Goal: Task Accomplishment & Management: Complete application form

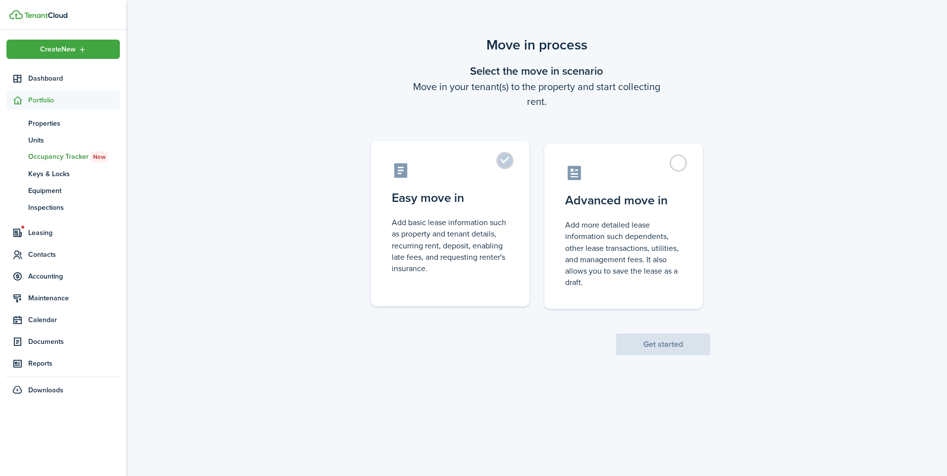
click at [510, 243] on label "Easy move in Add basic lease information such as property and tenant details, r…" at bounding box center [450, 223] width 158 height 165
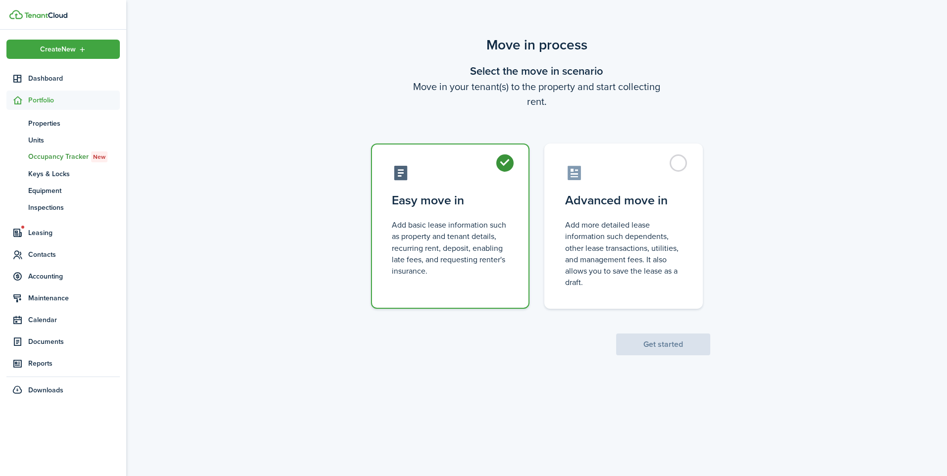
radio input "true"
click at [666, 349] on button "Get started" at bounding box center [663, 345] width 94 height 22
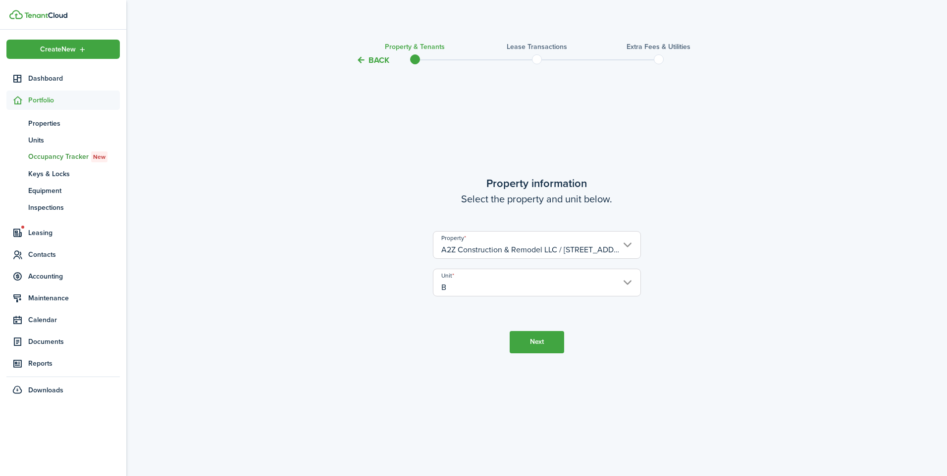
click at [539, 347] on button "Next" at bounding box center [536, 342] width 54 height 22
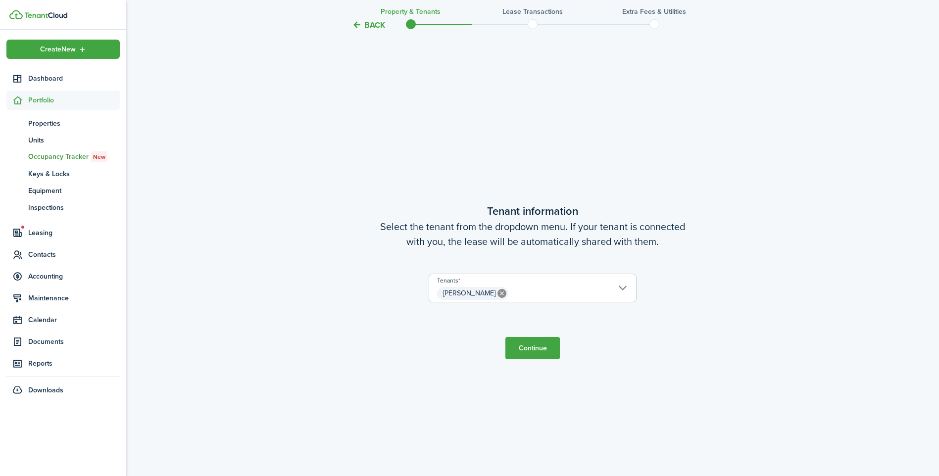
scroll to position [410, 0]
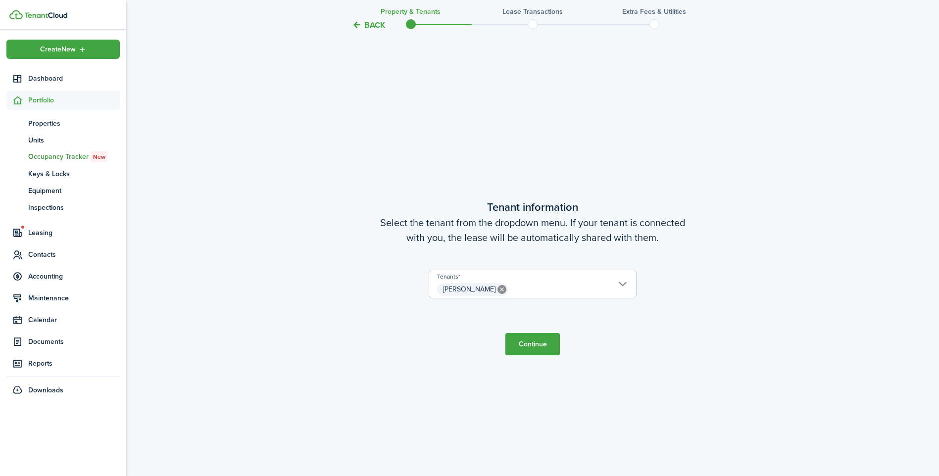
click at [540, 344] on button "Continue" at bounding box center [533, 344] width 54 height 22
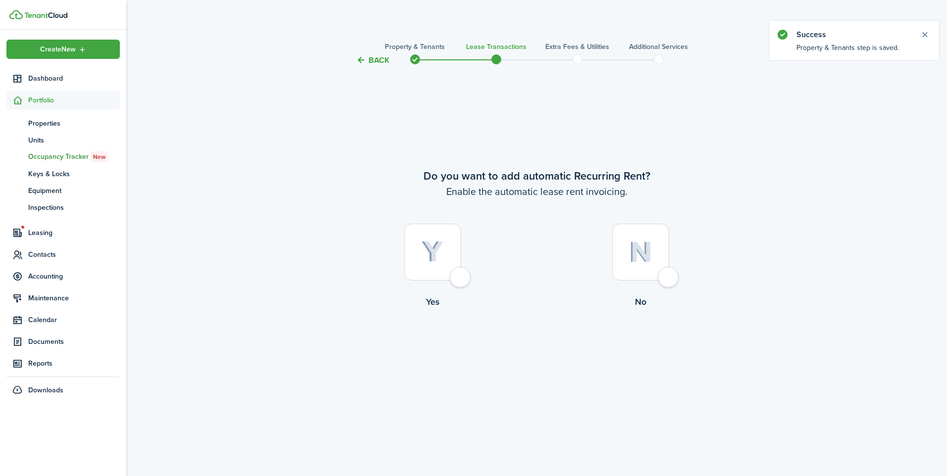
click at [458, 280] on div at bounding box center [432, 252] width 57 height 57
radio input "true"
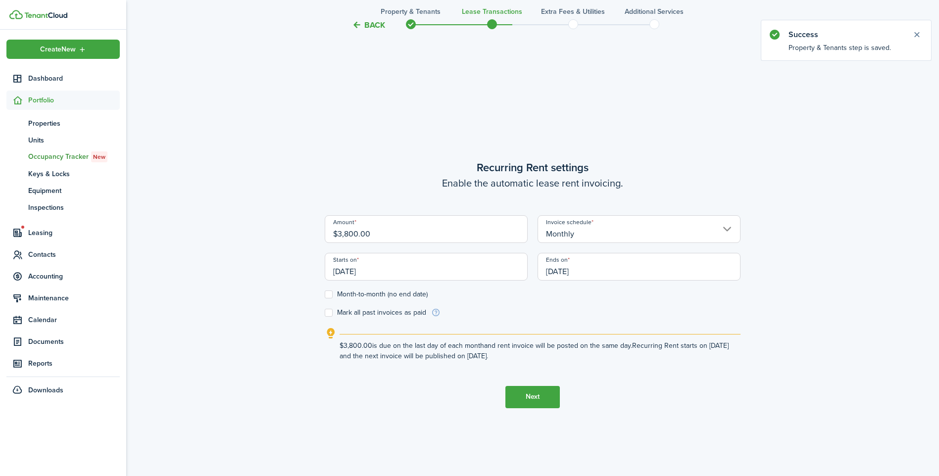
scroll to position [410, 0]
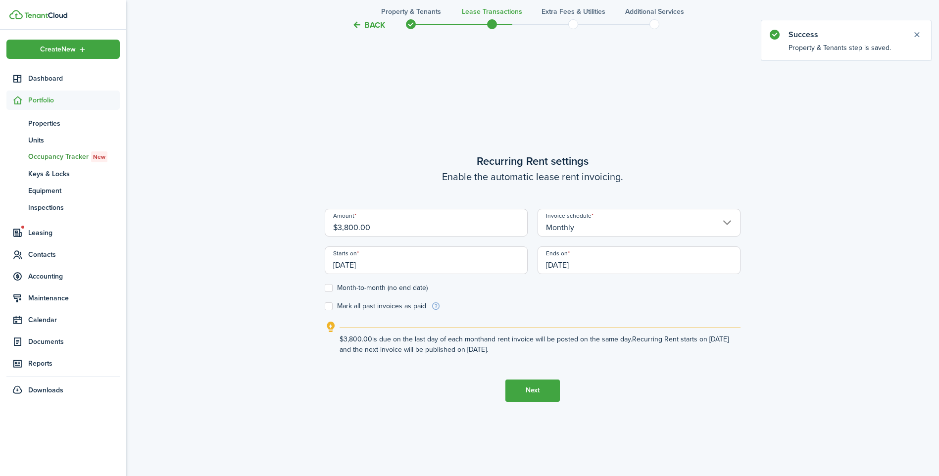
click at [420, 274] on input "[DATE]" at bounding box center [426, 261] width 203 height 28
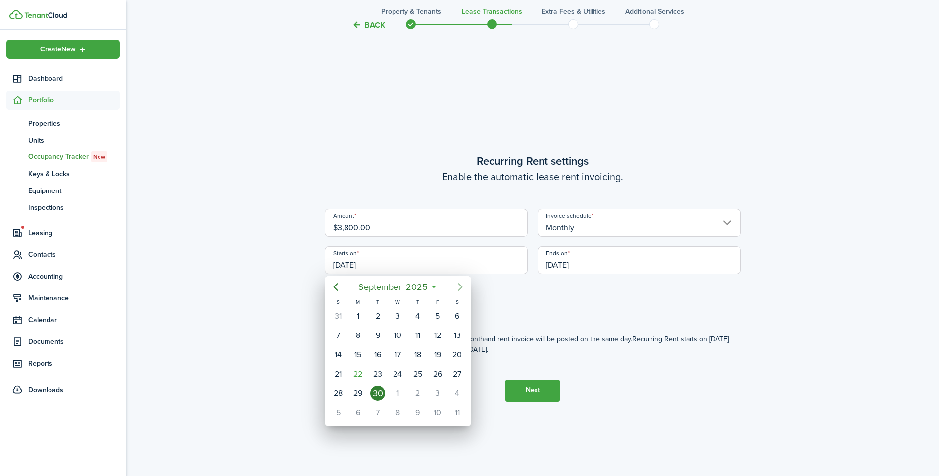
click at [466, 290] on icon "Next page" at bounding box center [461, 287] width 12 height 12
click at [396, 358] on div "15" at bounding box center [397, 355] width 15 height 15
type input "[DATE]"
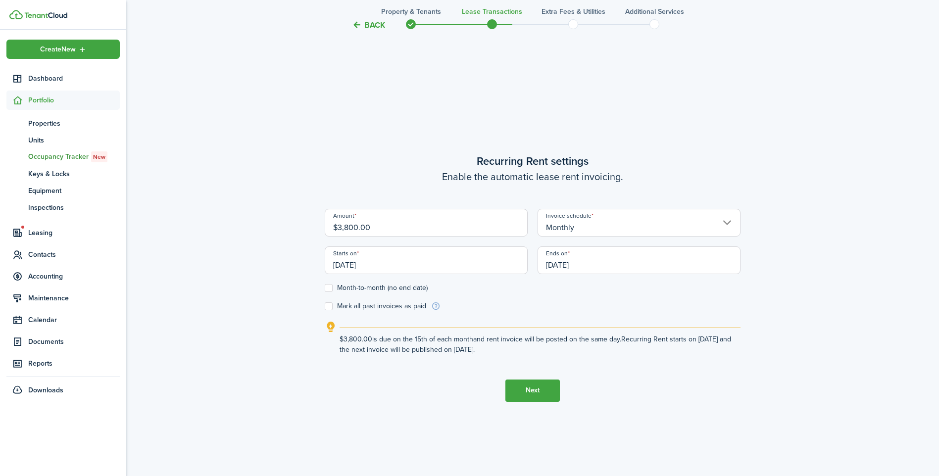
click at [581, 263] on input "[DATE]" at bounding box center [639, 261] width 203 height 28
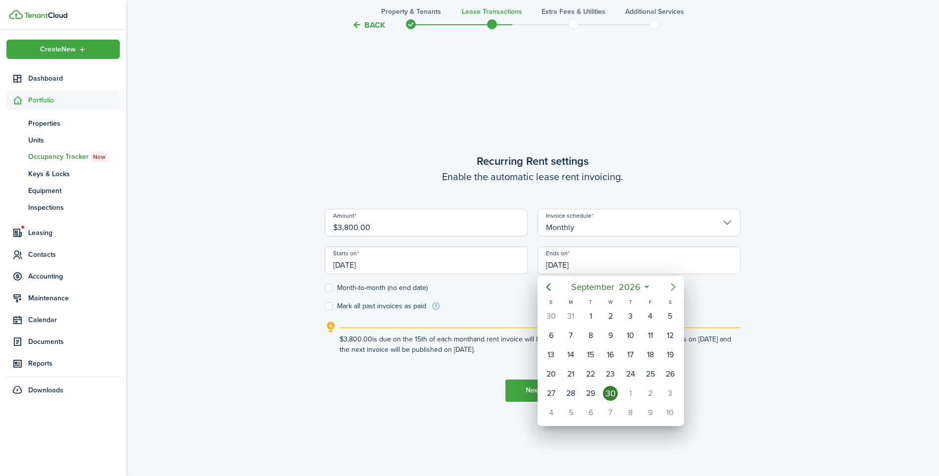
click at [674, 286] on icon "Next page" at bounding box center [673, 287] width 4 height 8
click at [625, 355] on div "15" at bounding box center [630, 355] width 15 height 15
type input "[DATE]"
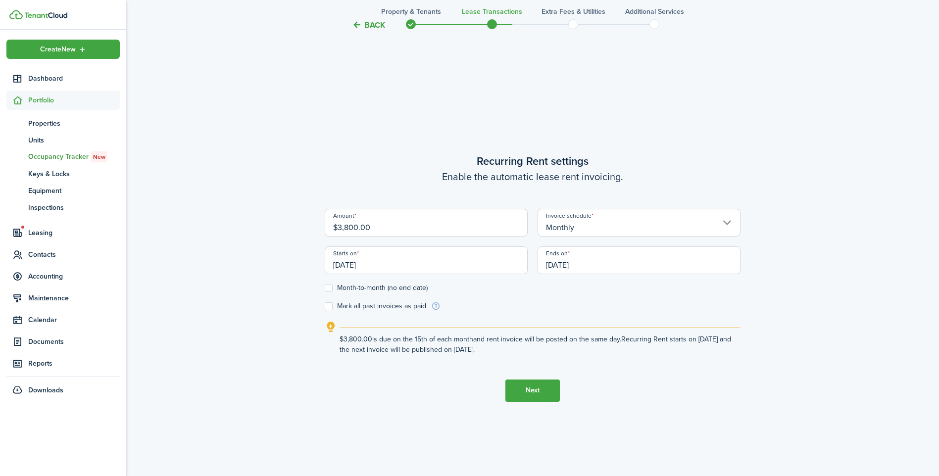
click at [536, 386] on button "Next" at bounding box center [533, 391] width 54 height 22
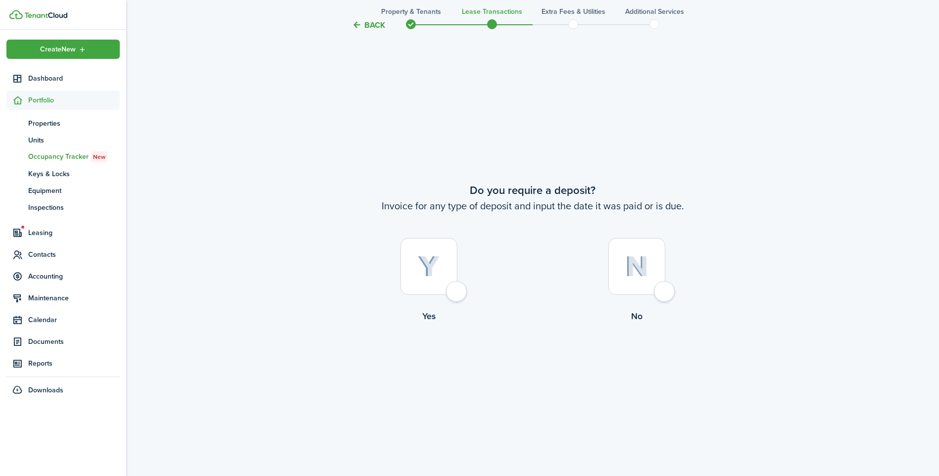
scroll to position [886, 0]
click at [457, 289] on div at bounding box center [429, 265] width 57 height 57
radio input "true"
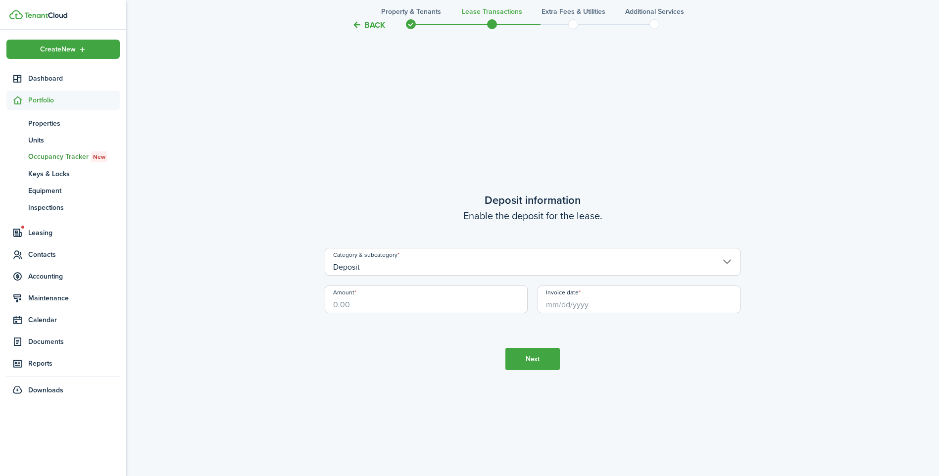
scroll to position [1363, 0]
click at [459, 266] on input "Deposit" at bounding box center [533, 258] width 416 height 28
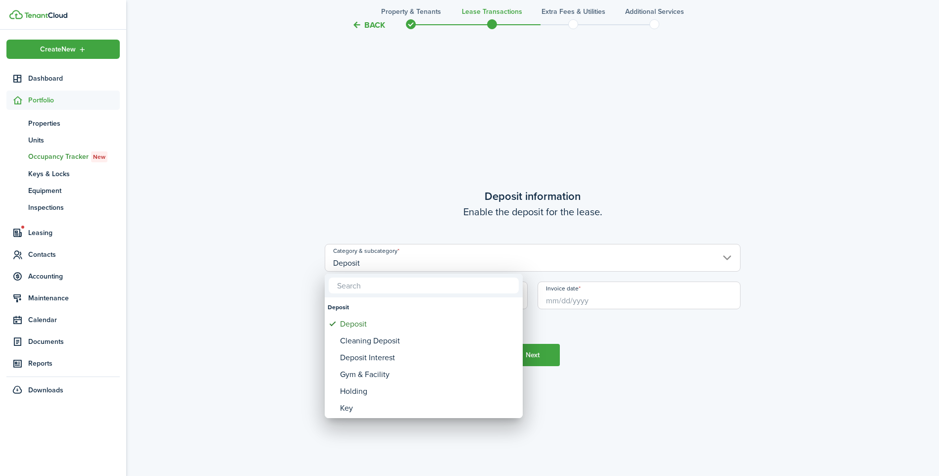
click at [459, 266] on div at bounding box center [470, 238] width 1098 height 635
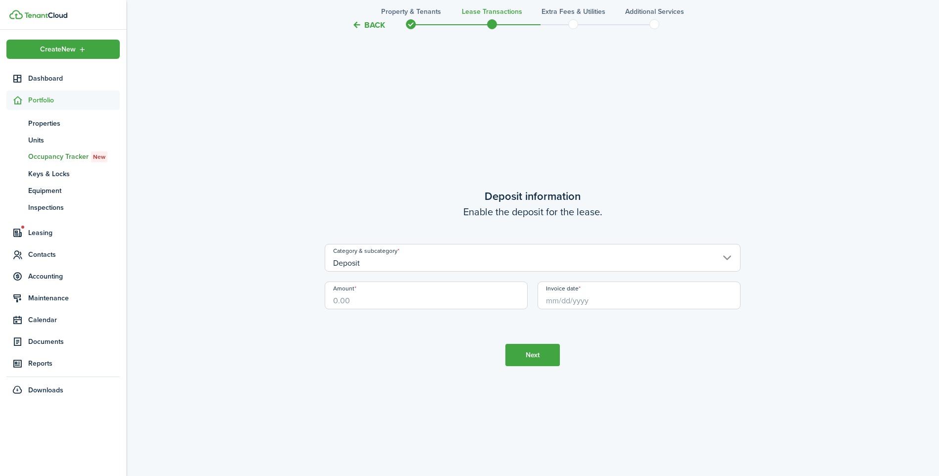
click at [426, 299] on input "Amount" at bounding box center [426, 296] width 203 height 28
click at [563, 302] on input "Invoice date" at bounding box center [639, 296] width 203 height 28
type input "$3,800.00"
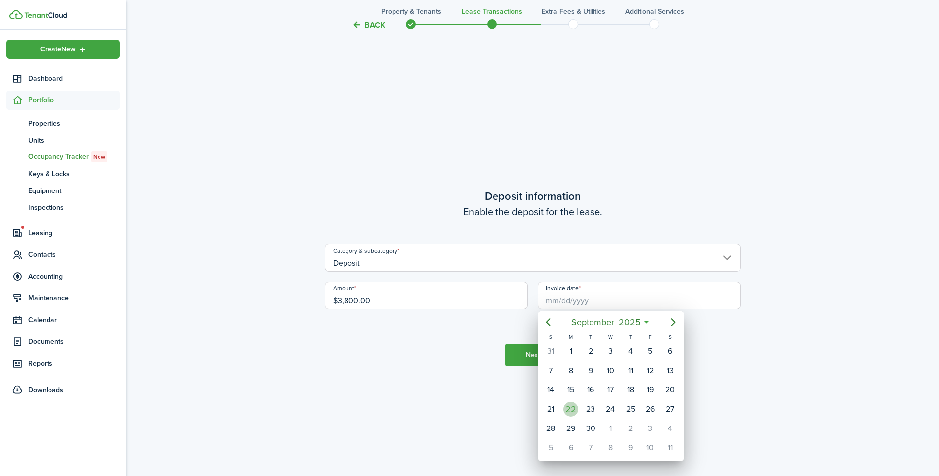
click at [572, 407] on div "22" at bounding box center [570, 409] width 15 height 15
type input "[DATE]"
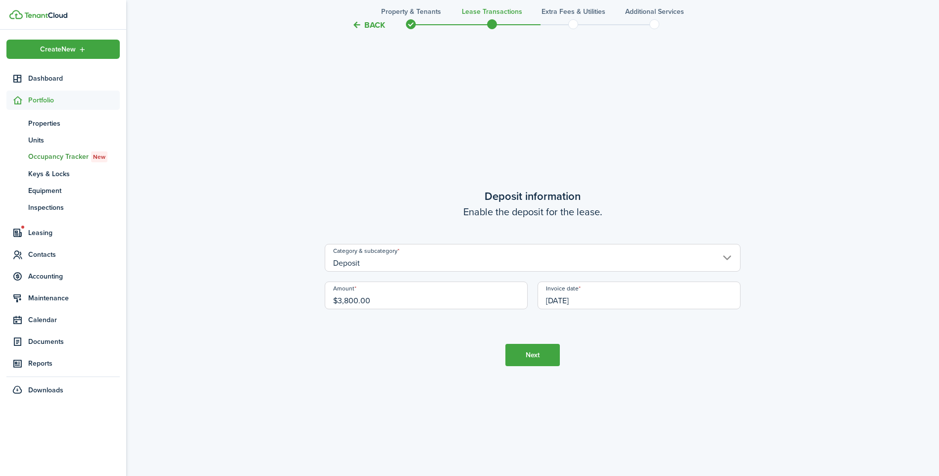
click at [539, 359] on button "Next" at bounding box center [533, 355] width 54 height 22
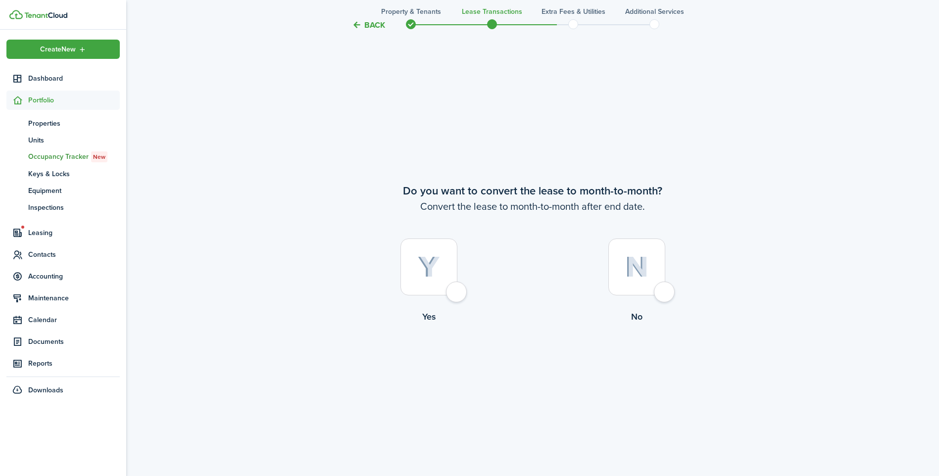
scroll to position [1839, 0]
click at [665, 293] on div at bounding box center [637, 265] width 57 height 57
radio input "true"
click at [540, 359] on button "Continue" at bounding box center [533, 363] width 54 height 22
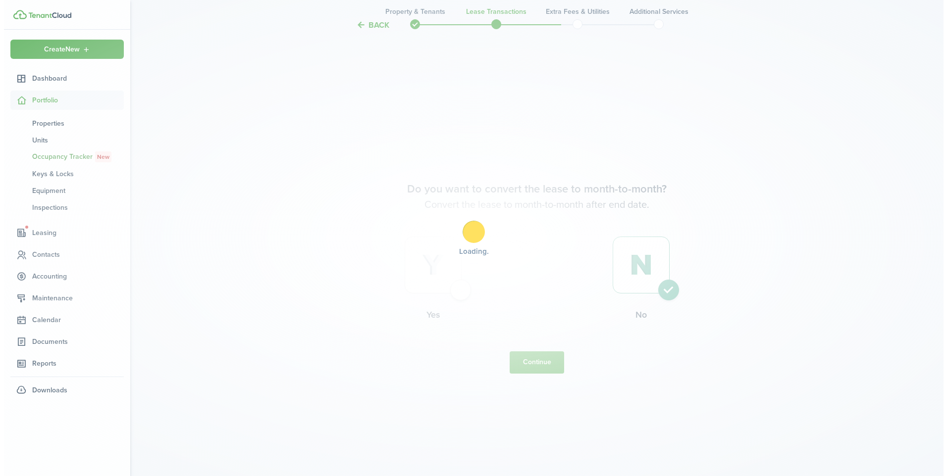
scroll to position [0, 0]
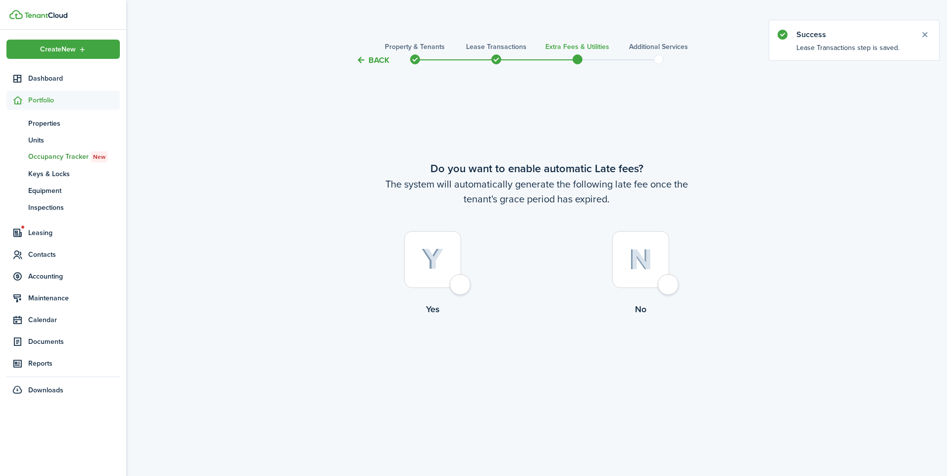
click at [461, 281] on div at bounding box center [432, 259] width 57 height 57
radio input "true"
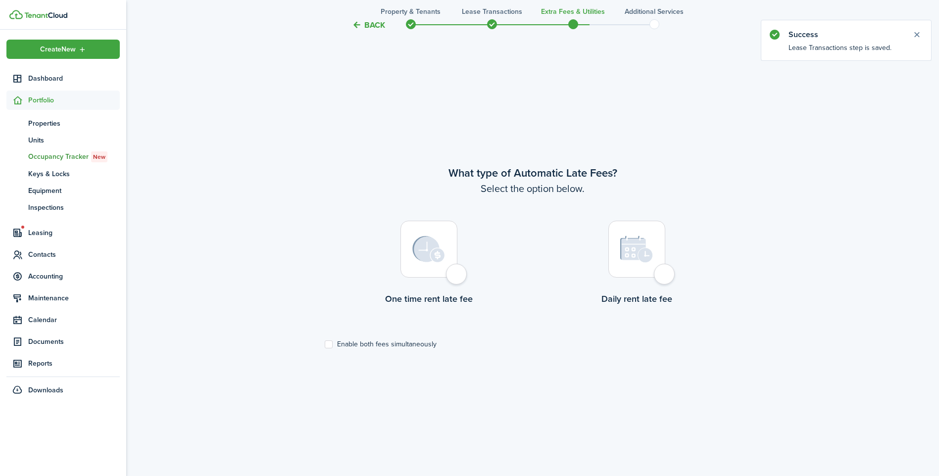
scroll to position [410, 0]
click at [457, 274] on div at bounding box center [429, 246] width 57 height 57
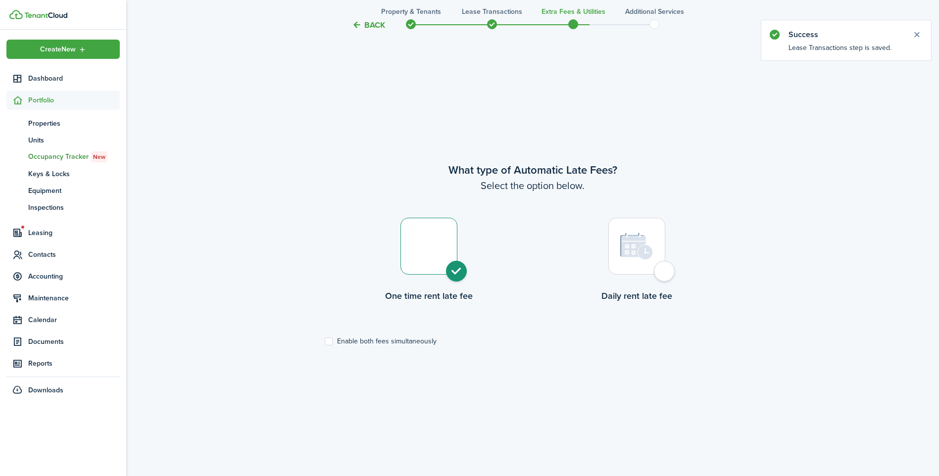
radio input "true"
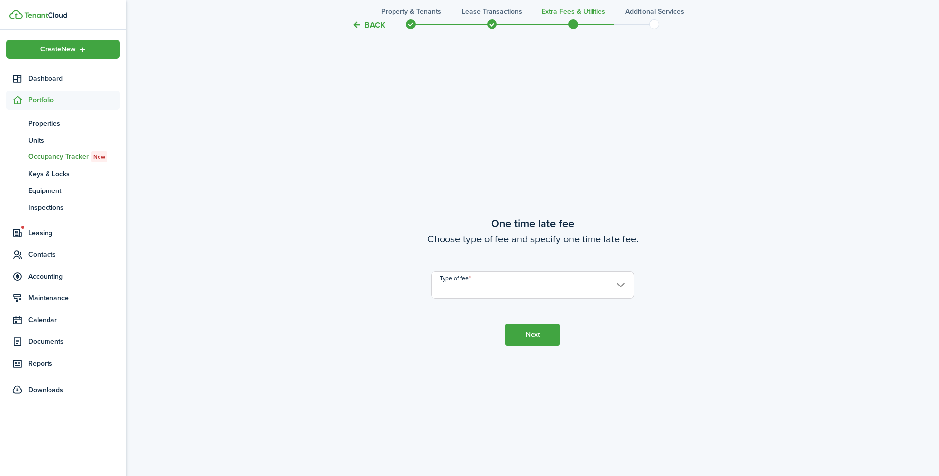
scroll to position [886, 0]
click at [478, 279] on input "Type of fee" at bounding box center [532, 282] width 203 height 28
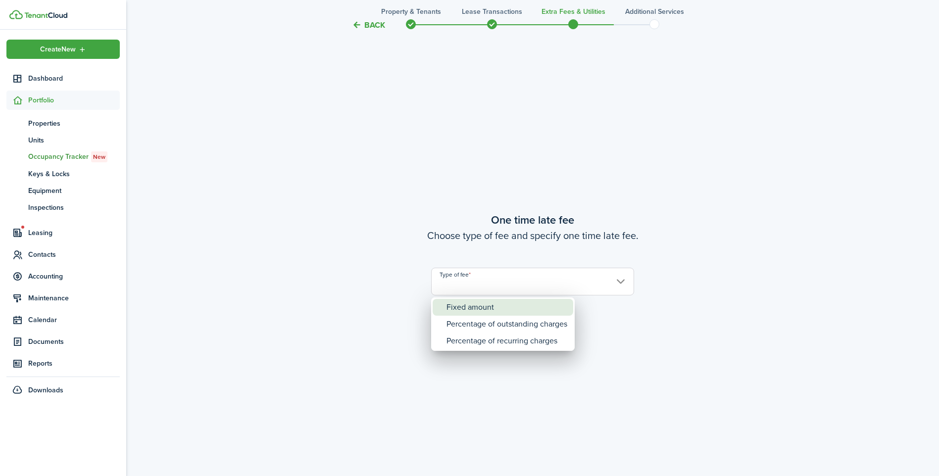
click at [478, 308] on div "Fixed amount" at bounding box center [507, 307] width 121 height 17
type input "Fixed amount"
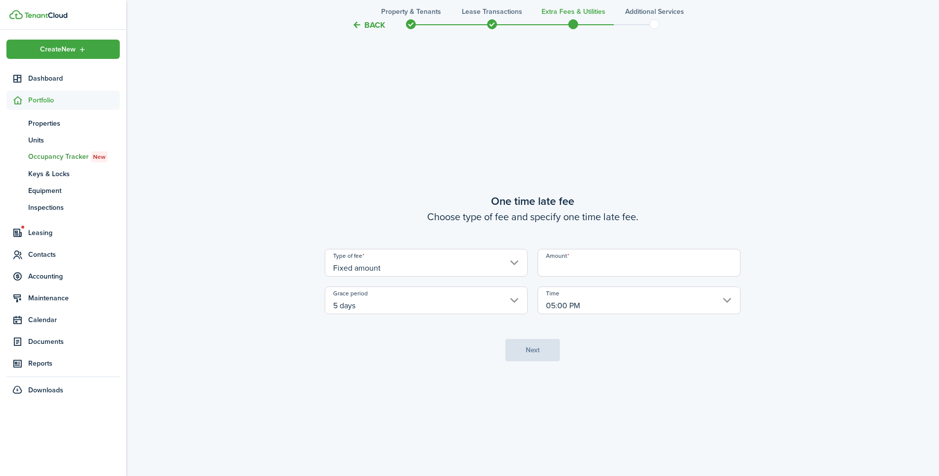
click at [564, 279] on div "Type of fee Fixed amount Amount Grace period 5 days Time 05:00 PM" at bounding box center [533, 281] width 426 height 65
click at [569, 273] on input "Amount" at bounding box center [639, 263] width 203 height 28
type input "$150.00"
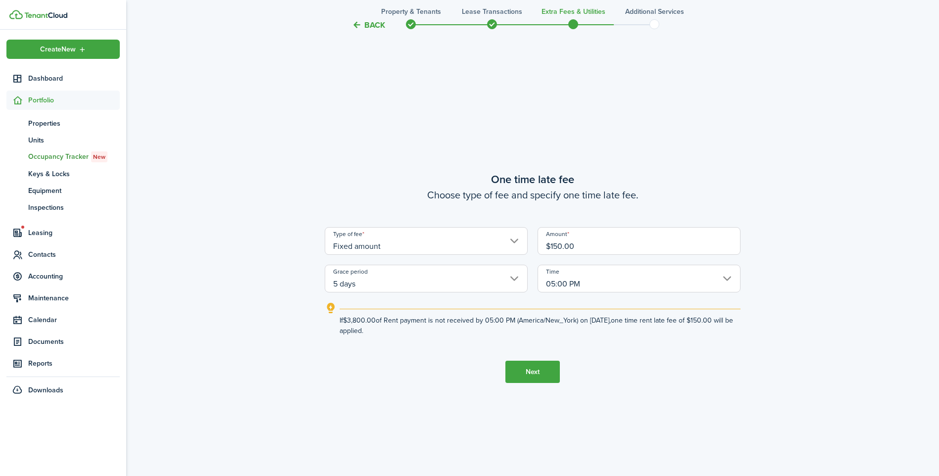
click at [537, 371] on button "Next" at bounding box center [533, 372] width 54 height 22
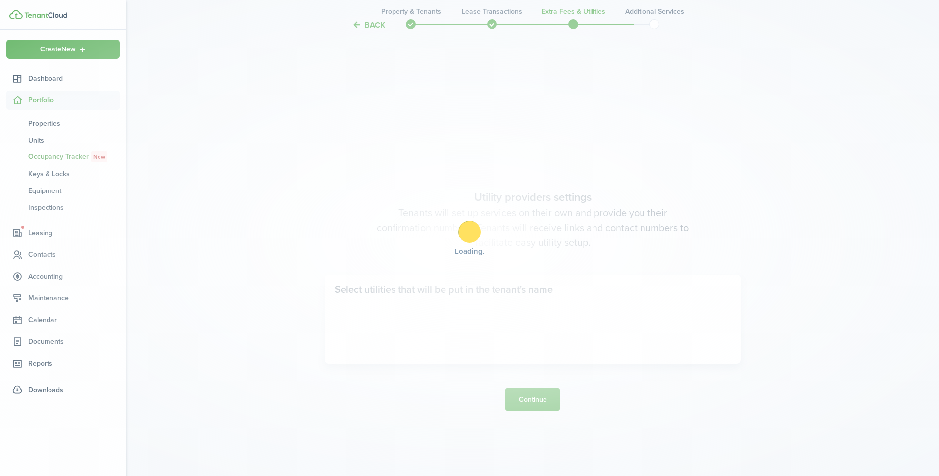
scroll to position [1363, 0]
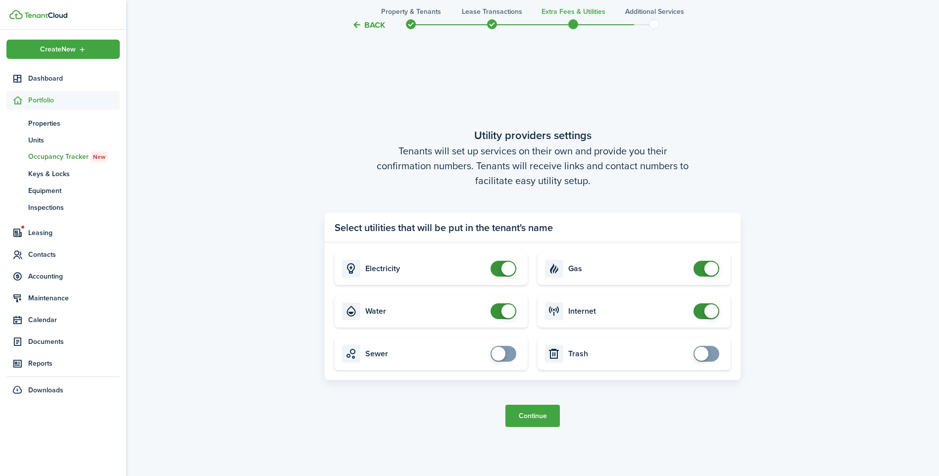
click at [548, 414] on button "Continue" at bounding box center [533, 416] width 54 height 22
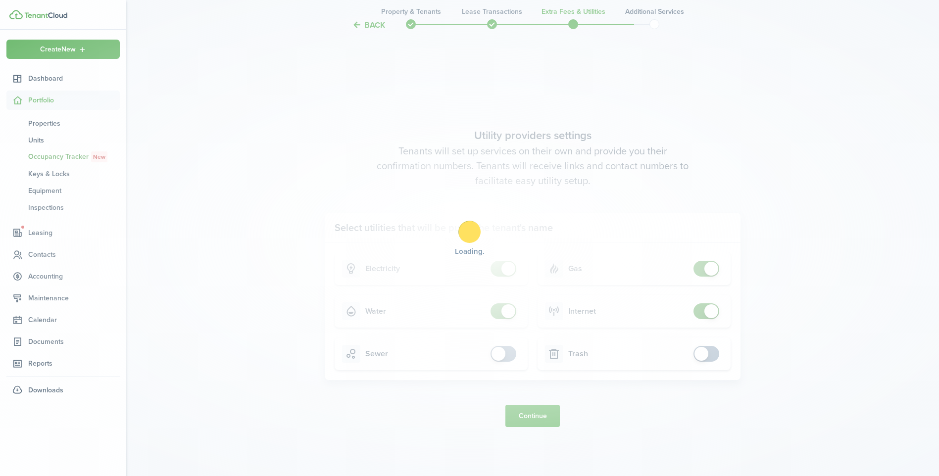
scroll to position [0, 0]
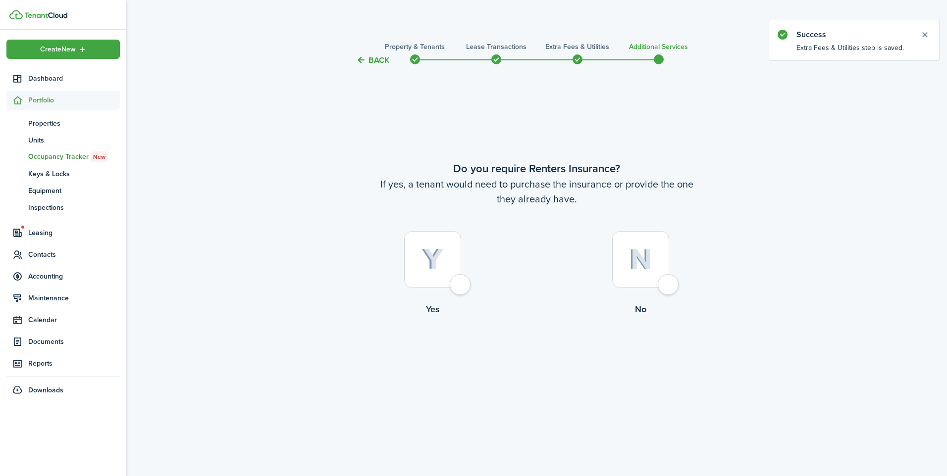
click at [662, 285] on div at bounding box center [640, 259] width 57 height 57
radio input "true"
click at [533, 350] on button "Complete move in" at bounding box center [536, 357] width 73 height 22
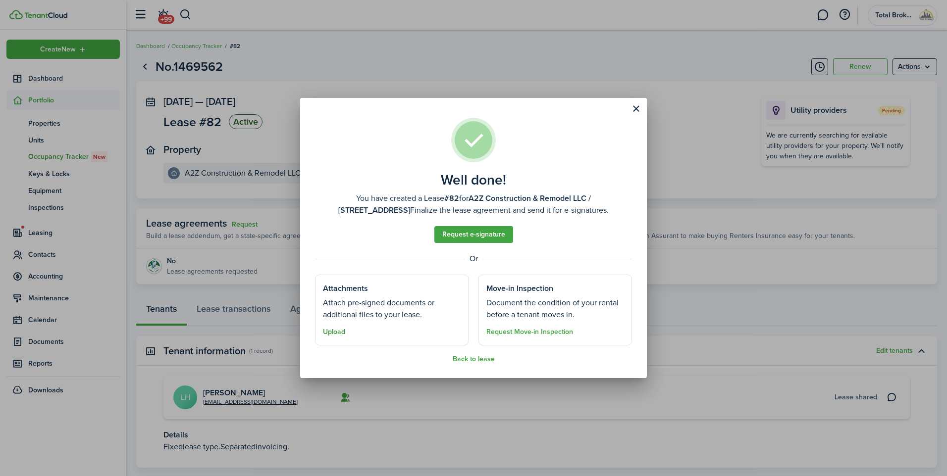
click at [333, 331] on button "Upload" at bounding box center [334, 332] width 22 height 8
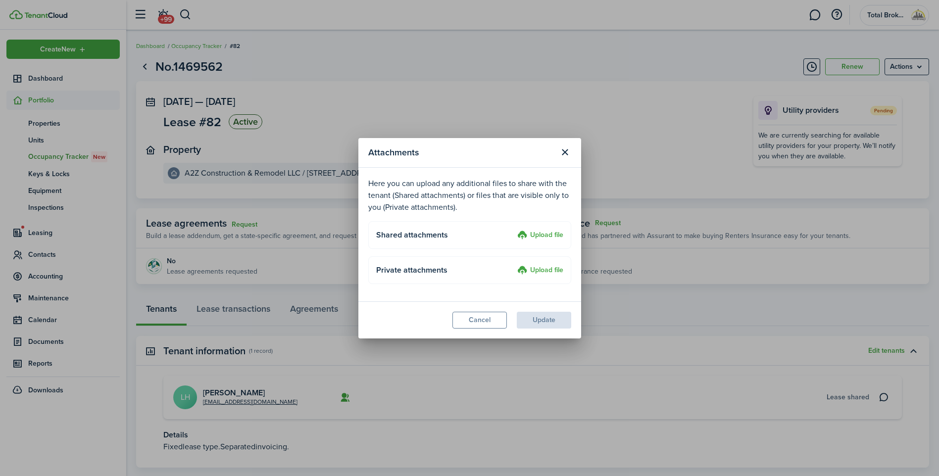
click at [545, 237] on label "Upload file" at bounding box center [540, 236] width 46 height 12
click at [514, 230] on input "Upload file" at bounding box center [514, 230] width 0 height 0
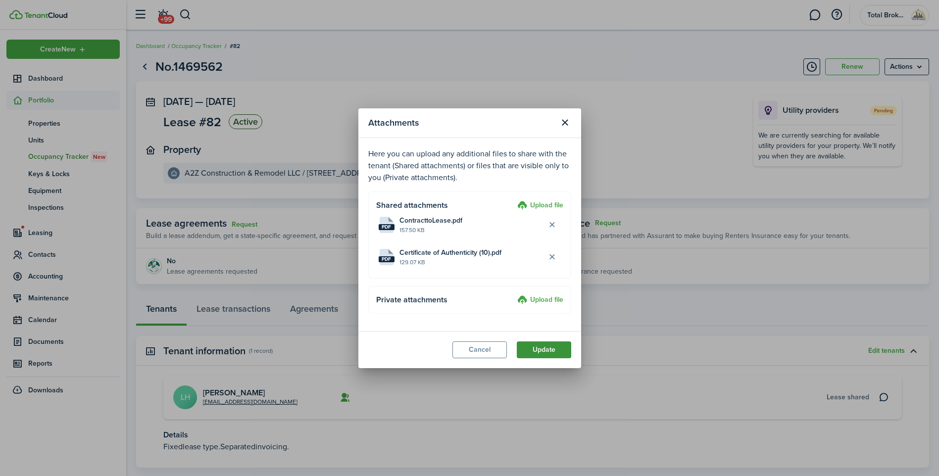
click at [556, 353] on button "Update" at bounding box center [544, 350] width 54 height 17
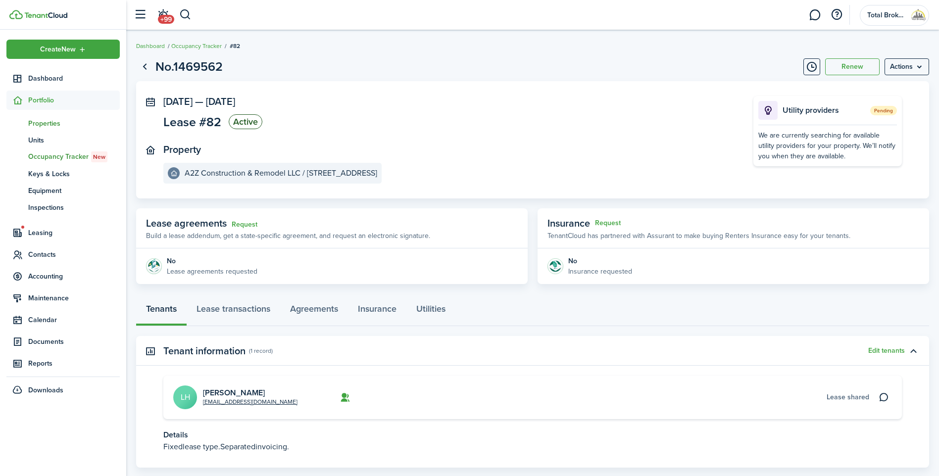
click at [46, 126] on span "Properties" at bounding box center [74, 123] width 92 height 10
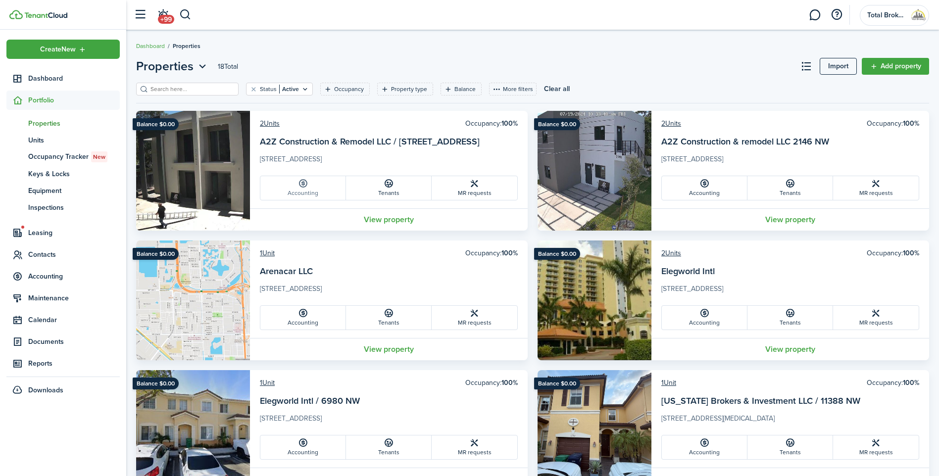
click at [294, 188] on link "Accounting" at bounding box center [303, 188] width 86 height 24
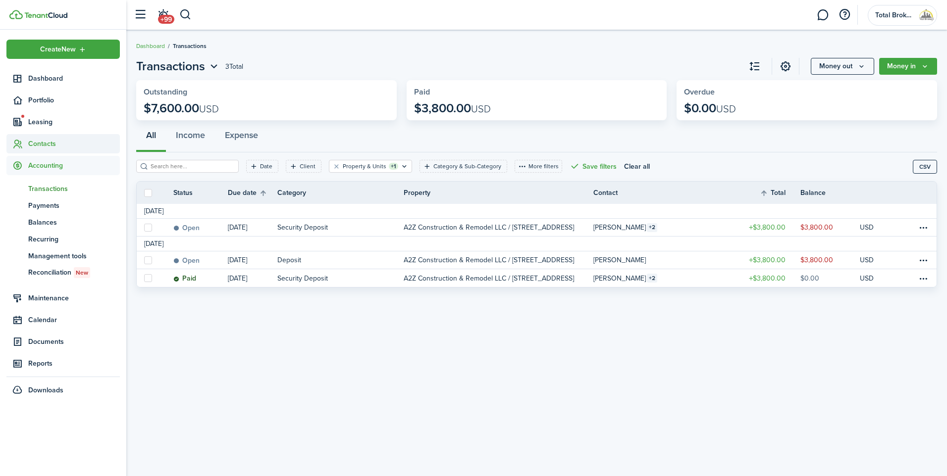
click at [24, 144] on sidebar-link-icon at bounding box center [17, 144] width 22 height 10
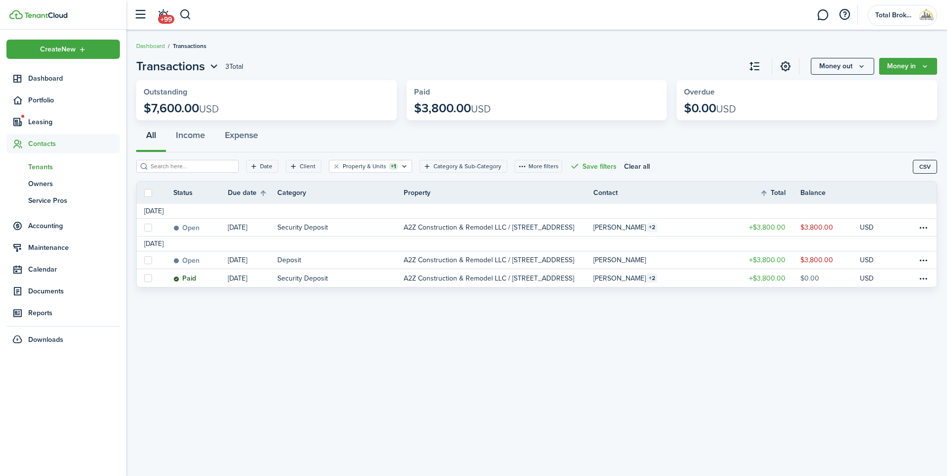
click at [30, 168] on span "Tenants" at bounding box center [74, 167] width 92 height 10
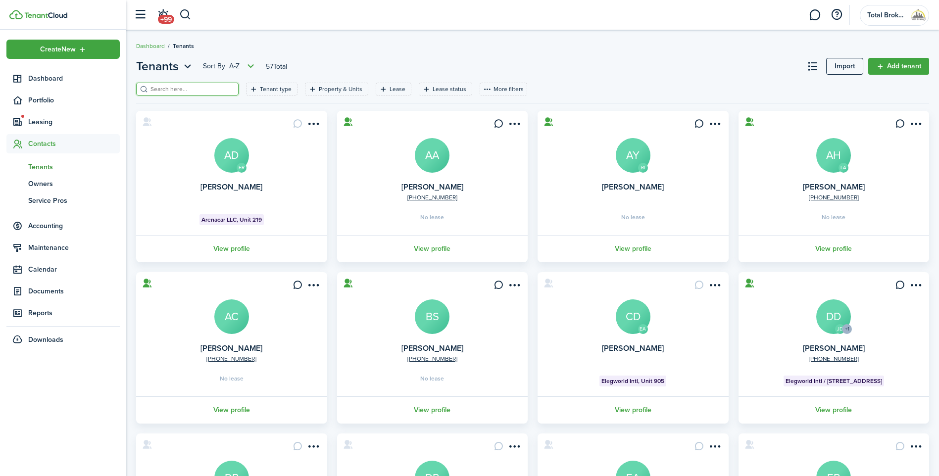
click at [182, 88] on input "search" at bounding box center [191, 89] width 87 height 9
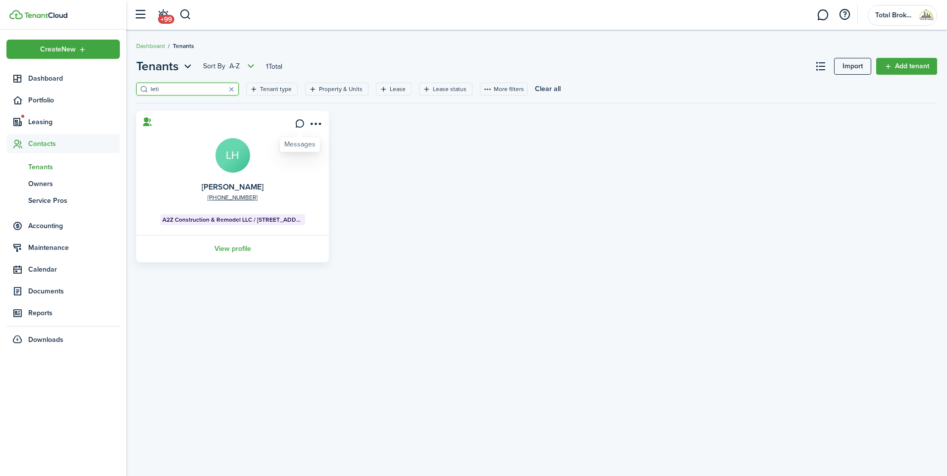
type input "leti"
click at [294, 128] on link at bounding box center [299, 123] width 17 height 17
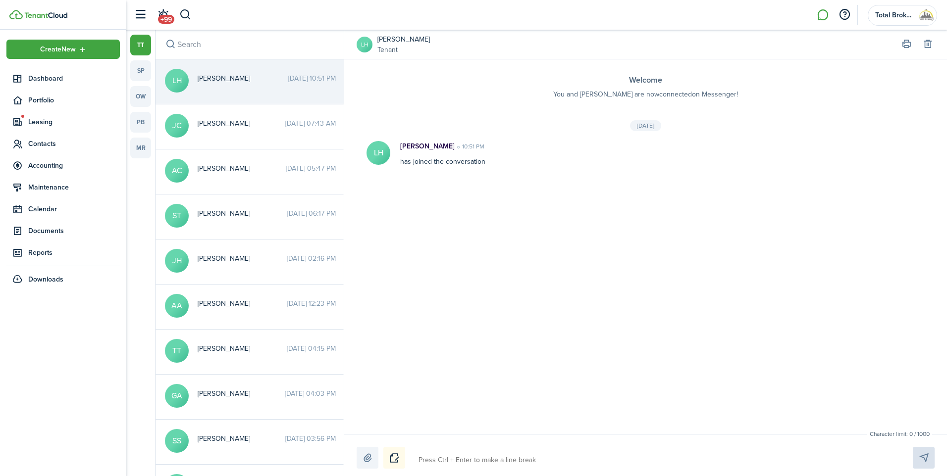
click at [472, 461] on textarea at bounding box center [654, 460] width 478 height 17
click at [422, 152] on div "[PERSON_NAME] 10:51 PM has joined the conversation" at bounding box center [607, 154] width 435 height 26
click at [700, 466] on textarea at bounding box center [654, 460] width 478 height 17
type textarea "H"
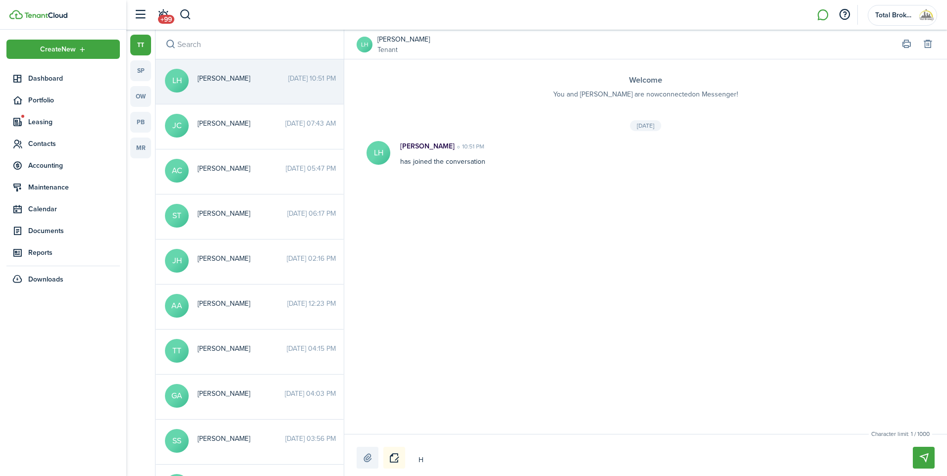
type textarea "Hi"
type textarea "Hi W"
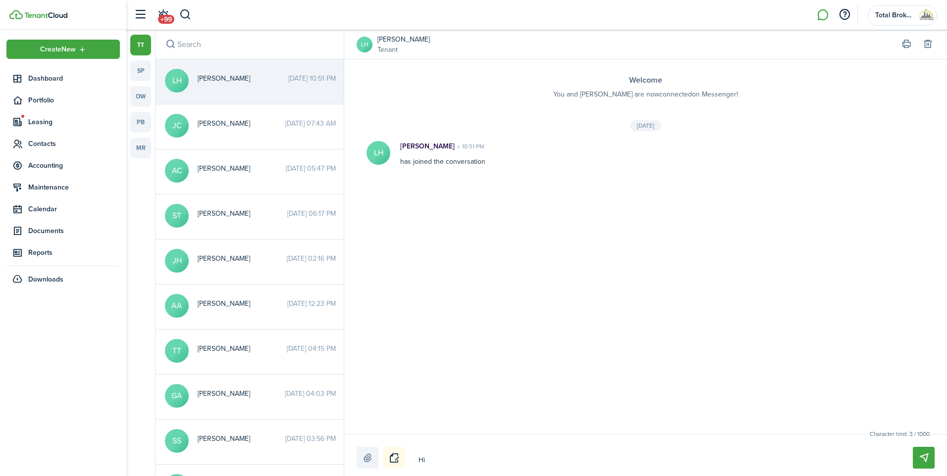
type textarea "Hi W"
type textarea "Hi We"
type textarea "Hi Wel"
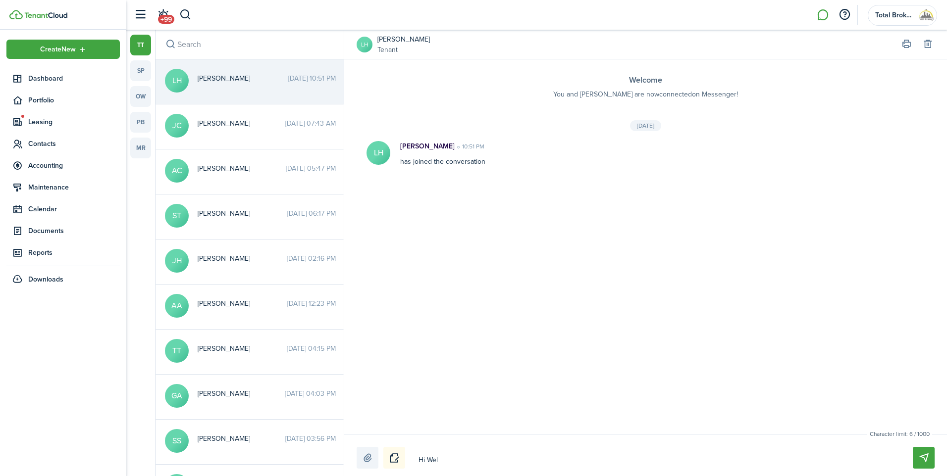
type textarea "Hi Welc"
type textarea "Hi Welco"
type textarea "Hi Welcom"
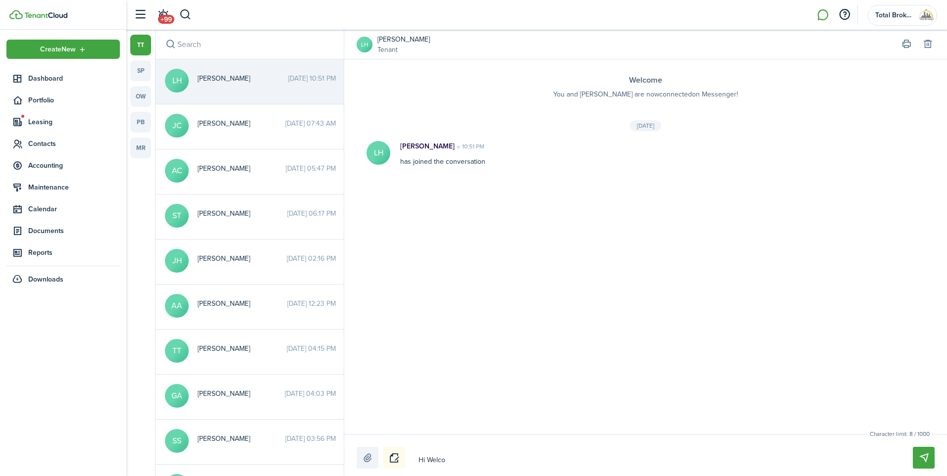
type textarea "Hi Welcom"
type textarea "Hi Welcome"
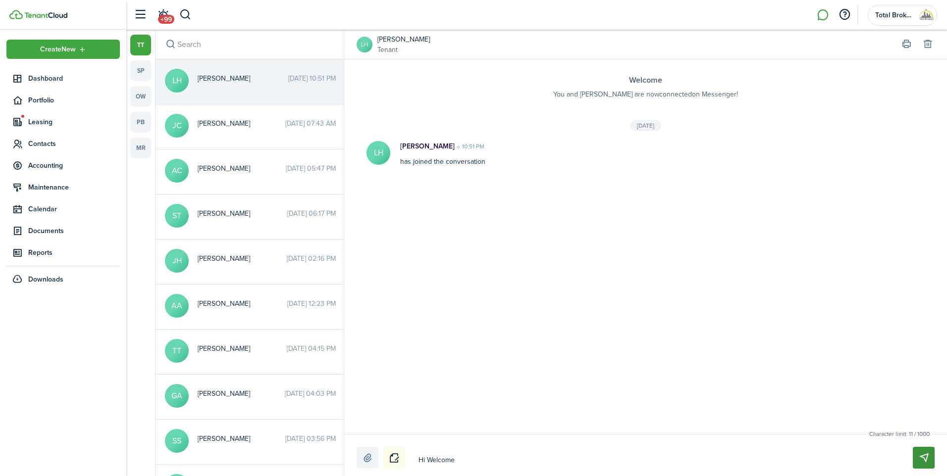
type textarea "Hi Welcome"
click at [927, 461] on button "Send" at bounding box center [924, 458] width 22 height 22
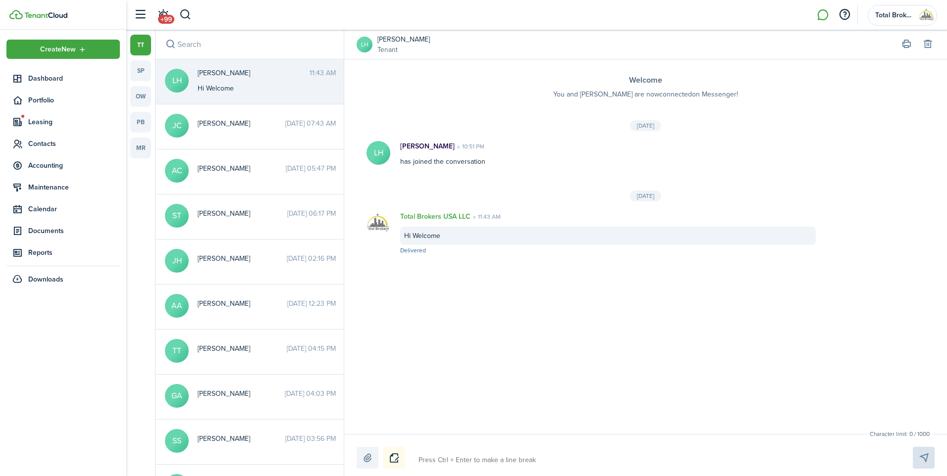
click at [255, 80] on div "[PERSON_NAME] 11:43 AM Hi Welcome" at bounding box center [266, 81] width 153 height 26
click at [44, 149] on span "Contacts" at bounding box center [74, 144] width 92 height 10
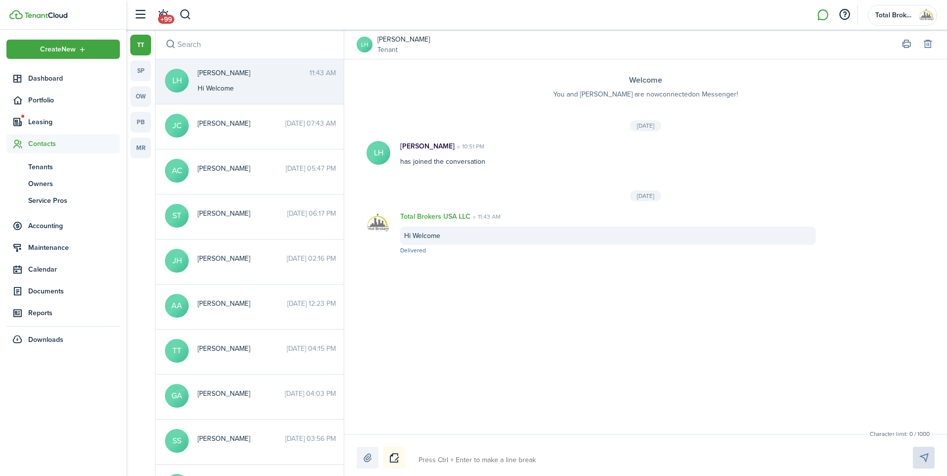
click at [178, 76] on avatar-text "LH" at bounding box center [177, 81] width 24 height 24
click at [49, 170] on span "Tenants" at bounding box center [74, 167] width 92 height 10
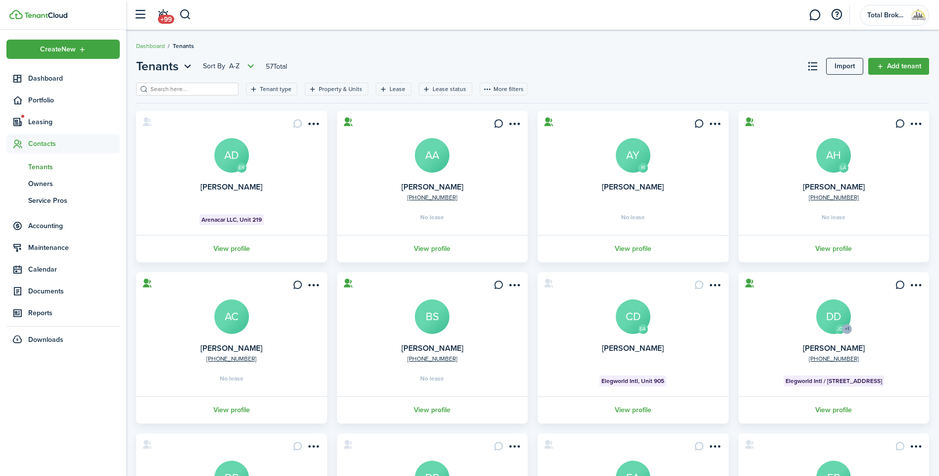
click at [192, 92] on input "search" at bounding box center [191, 89] width 87 height 9
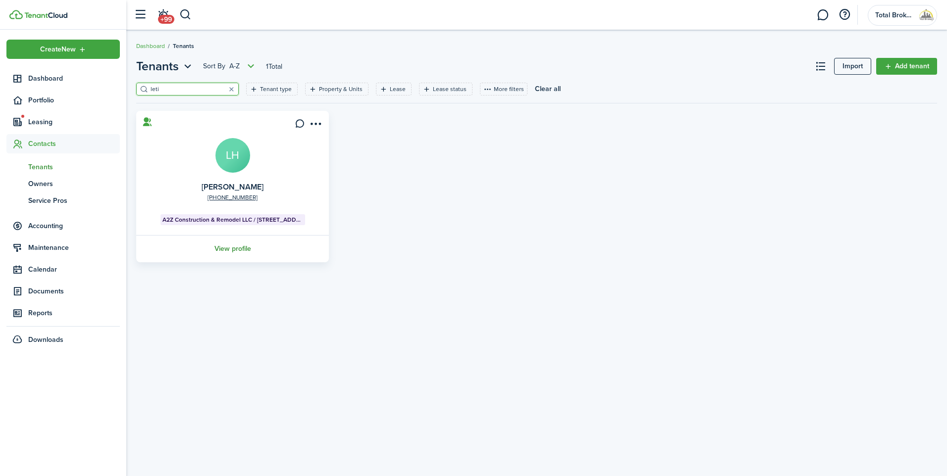
type input "leti"
click at [243, 248] on link "View profile" at bounding box center [233, 248] width 196 height 27
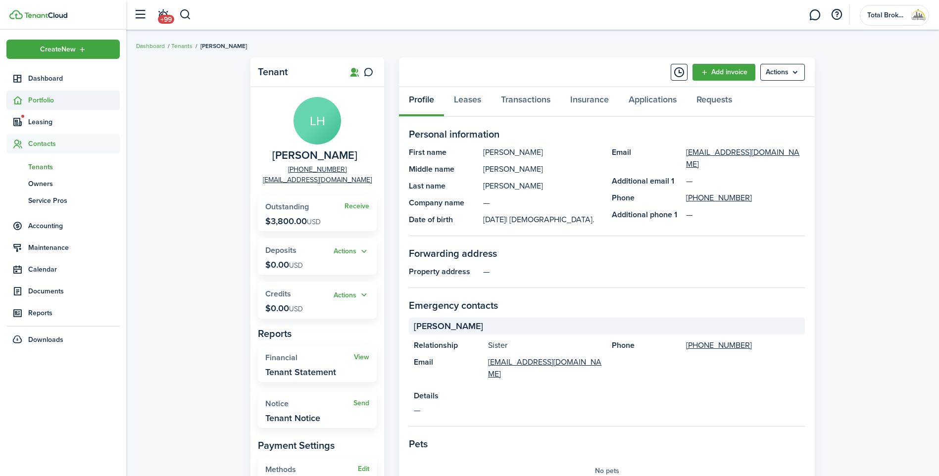
click at [40, 99] on span "Portfolio" at bounding box center [74, 100] width 92 height 10
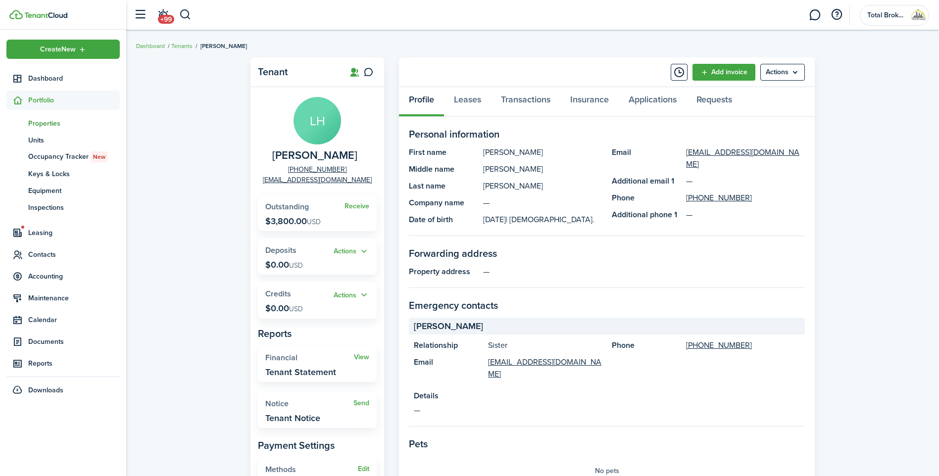
click at [60, 122] on span "Properties" at bounding box center [74, 123] width 92 height 10
